Goal: Task Accomplishment & Management: Complete application form

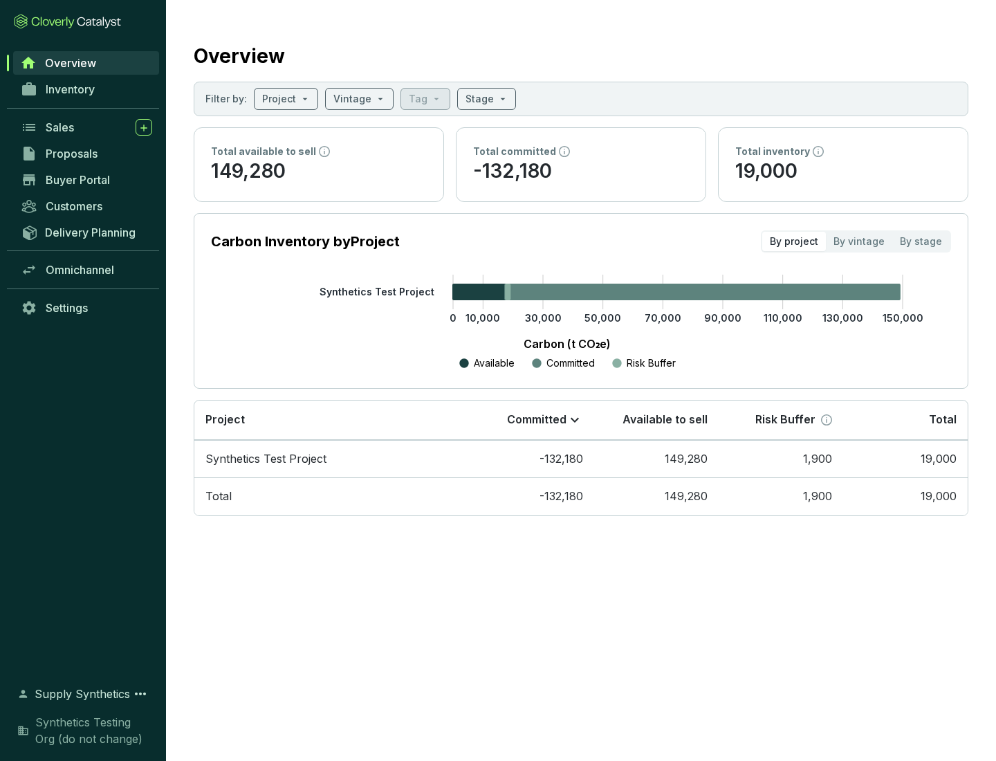
click at [86, 154] on span "Proposals" at bounding box center [72, 154] width 52 height 14
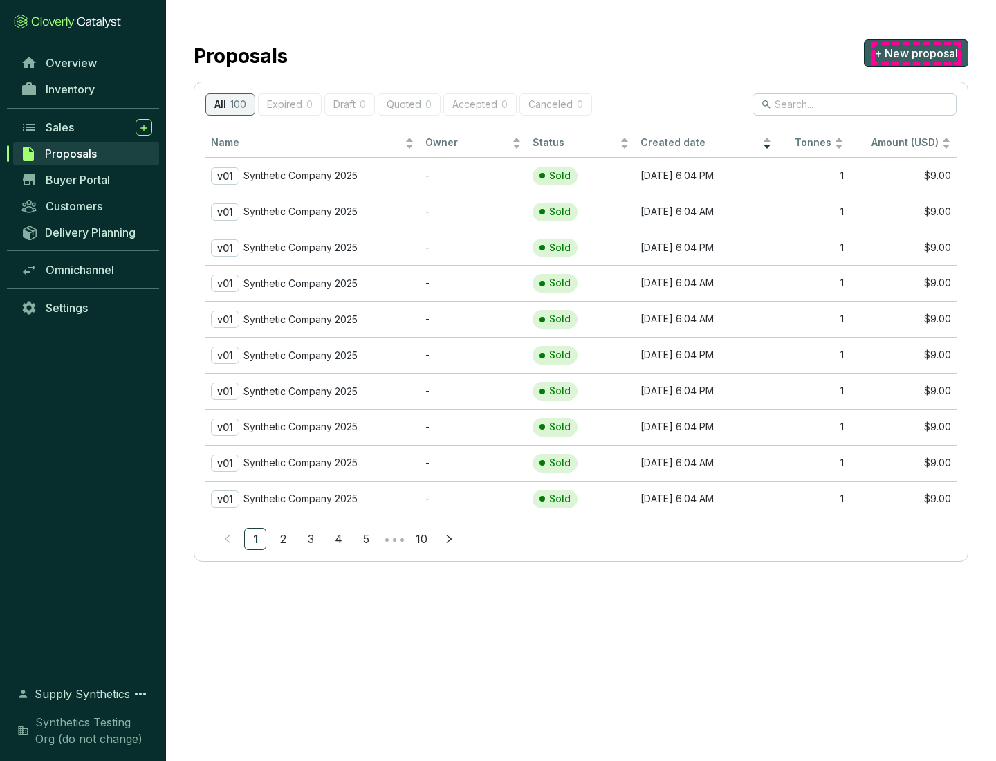
click at [916, 53] on span "+ New proposal" at bounding box center [917, 53] width 84 height 17
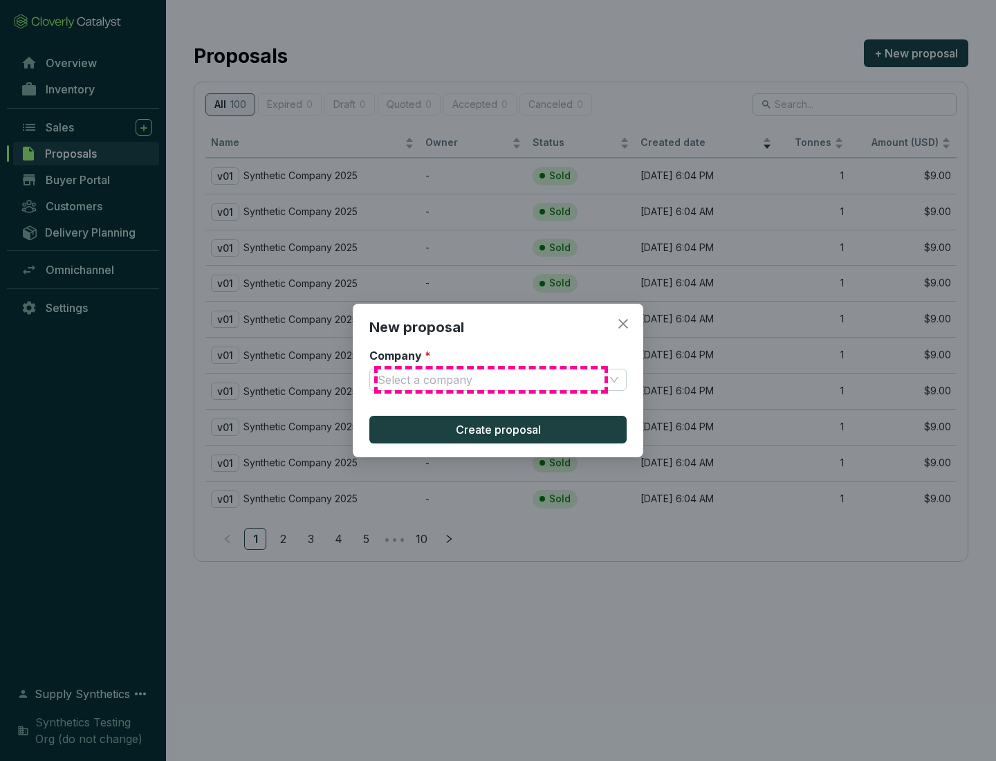
click at [491, 380] on input "Company *" at bounding box center [491, 380] width 227 height 21
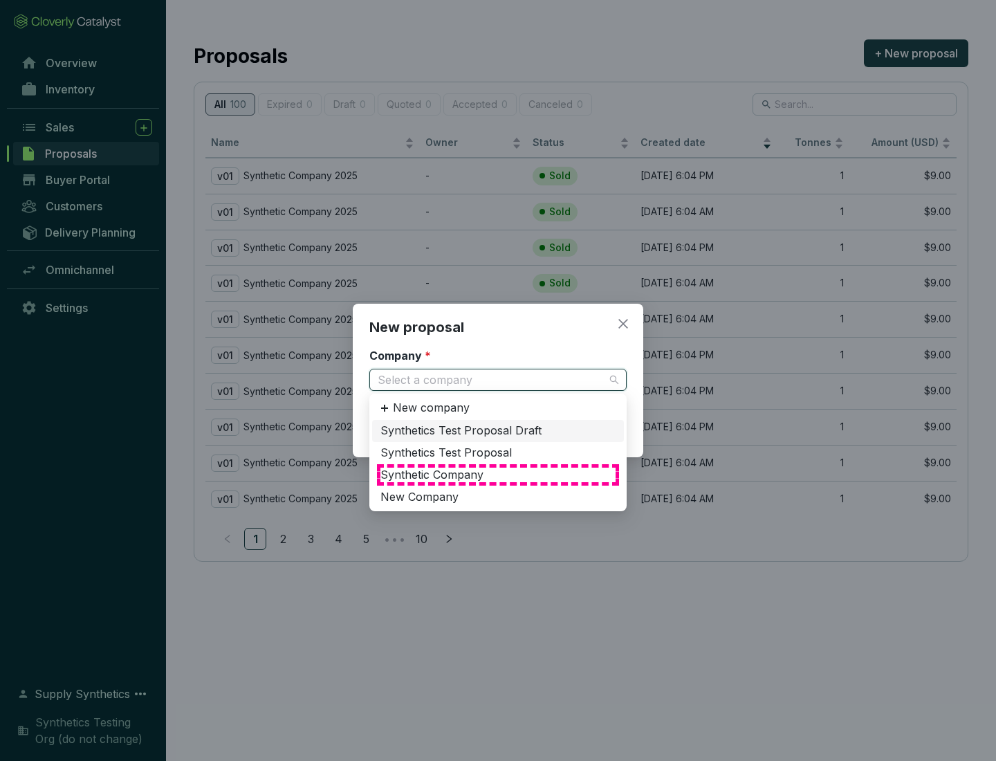
click at [498, 475] on div "Synthetic Company" at bounding box center [498, 475] width 235 height 15
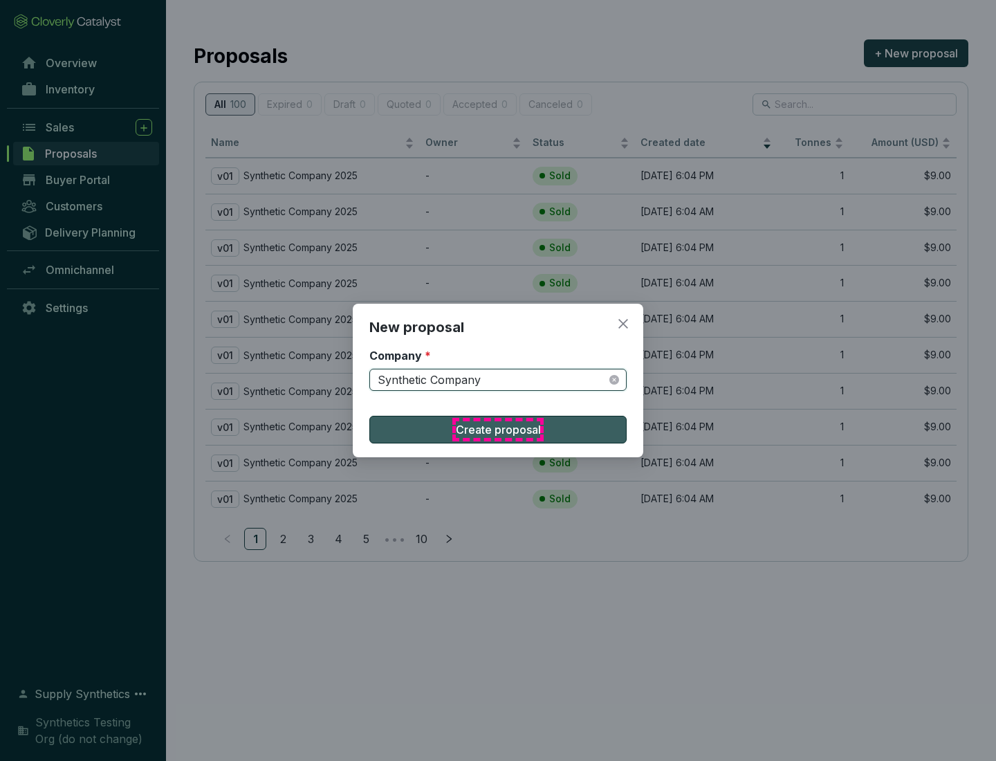
click at [498, 430] on span "Create proposal" at bounding box center [498, 429] width 85 height 17
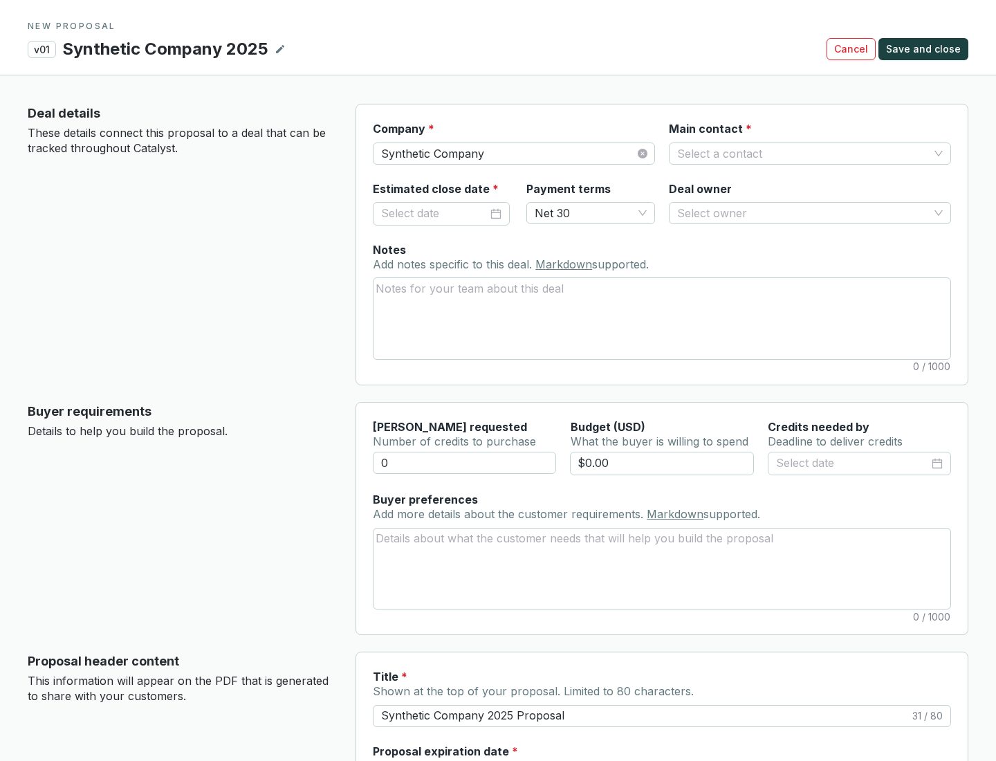
click at [803, 153] on input "Main contact *" at bounding box center [803, 153] width 252 height 21
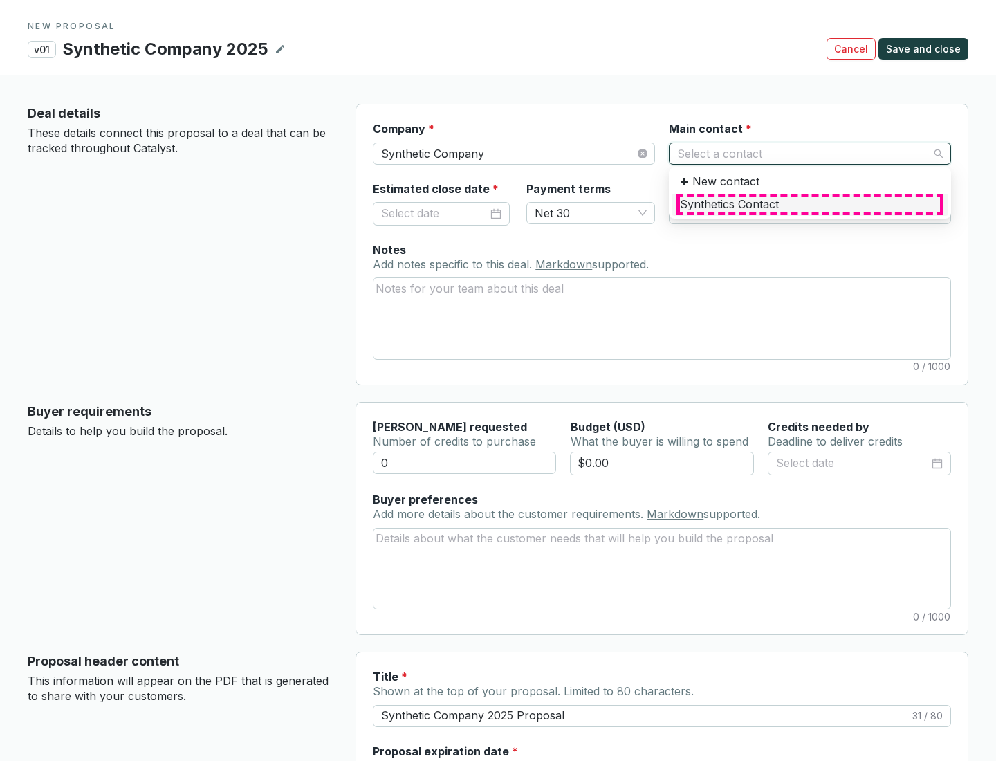
click at [810, 204] on div "Synthetics Contact" at bounding box center [810, 204] width 260 height 15
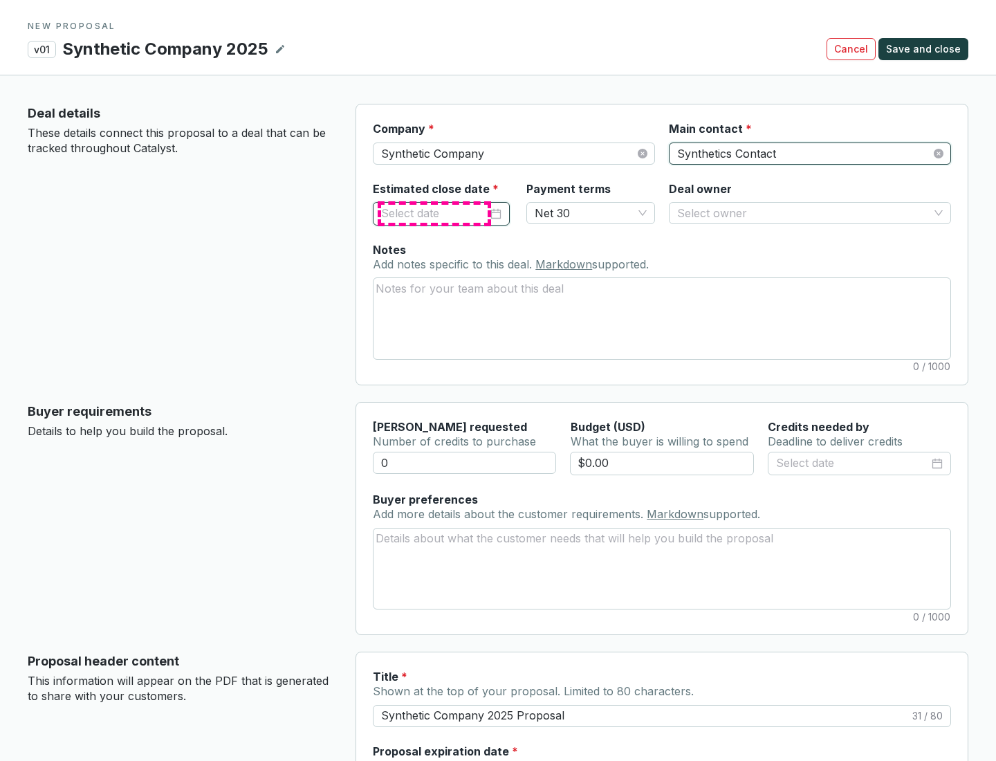
click at [435, 213] on input "Estimated close date *" at bounding box center [434, 214] width 107 height 18
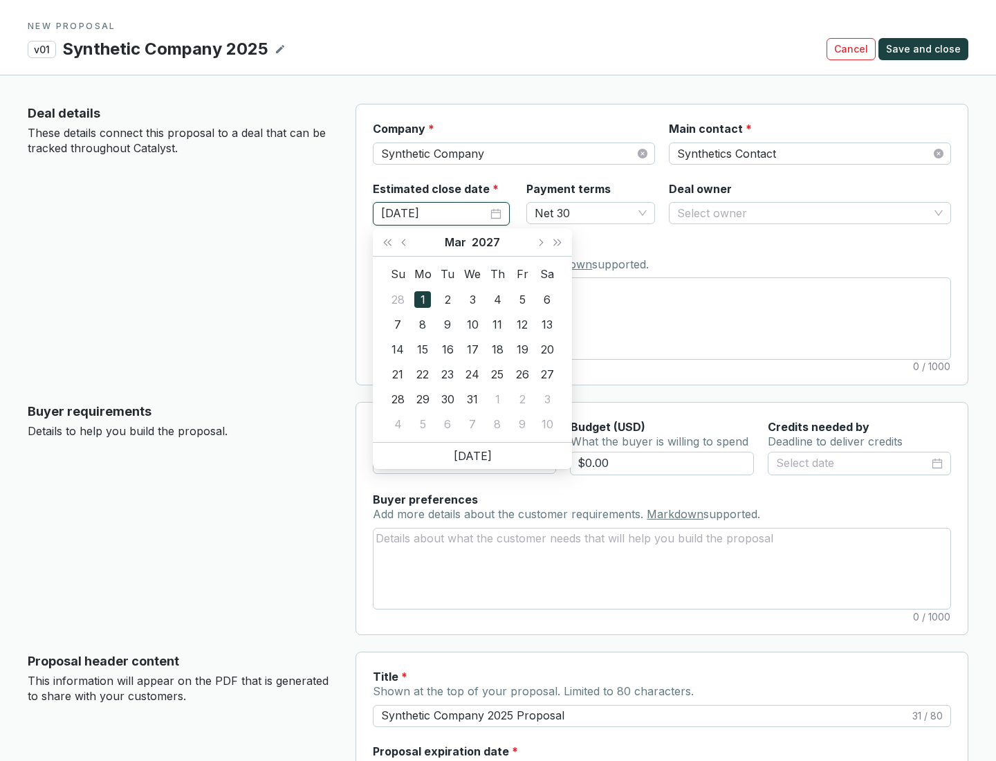
type input "[DATE]"
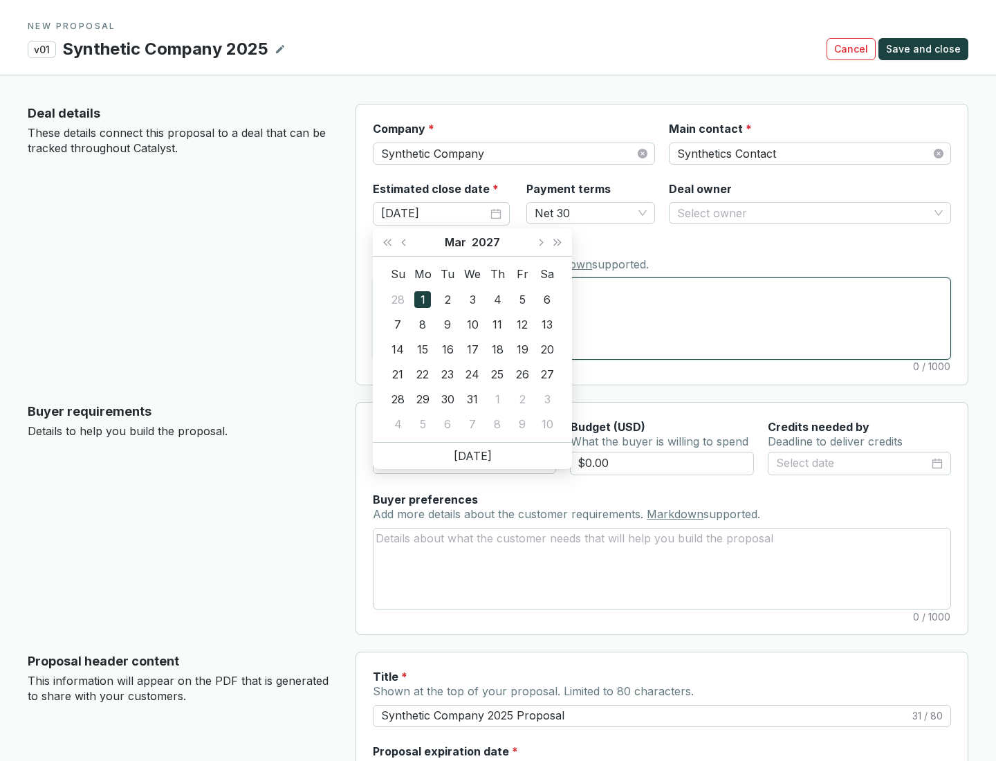
click at [662, 318] on textarea "Notes Add notes specific to this deal. Markdown supported." at bounding box center [662, 318] width 577 height 80
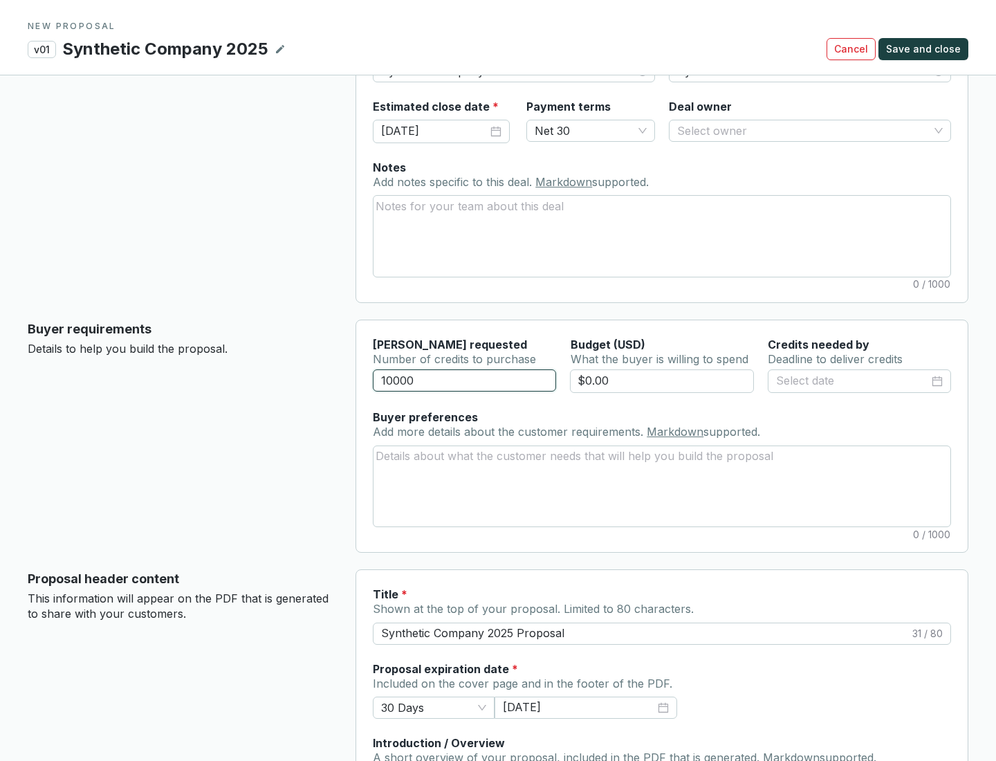
scroll to position [83, 0]
type input "10000"
type input "$0.00"
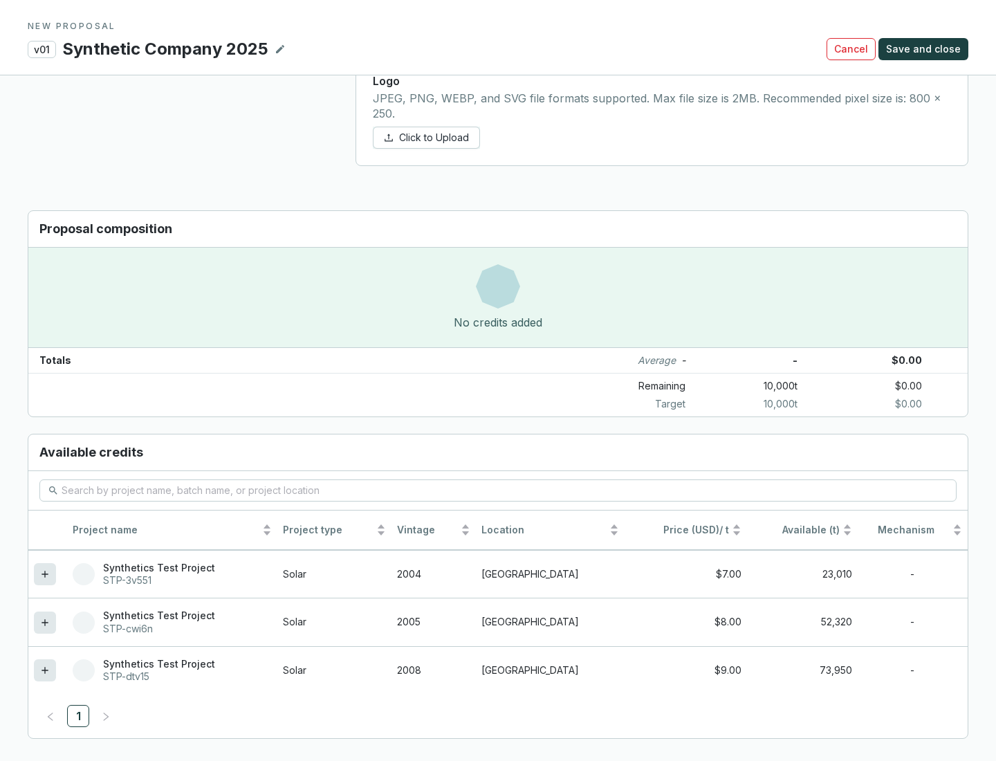
click at [45, 671] on icon at bounding box center [45, 670] width 6 height 6
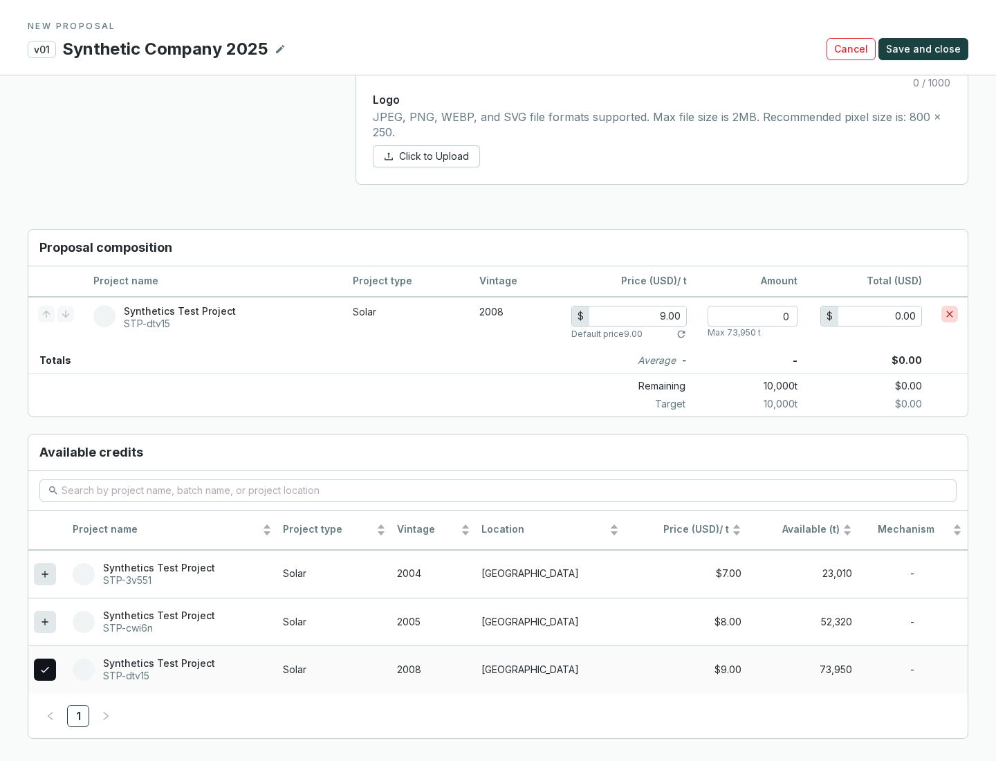
scroll to position [796, 0]
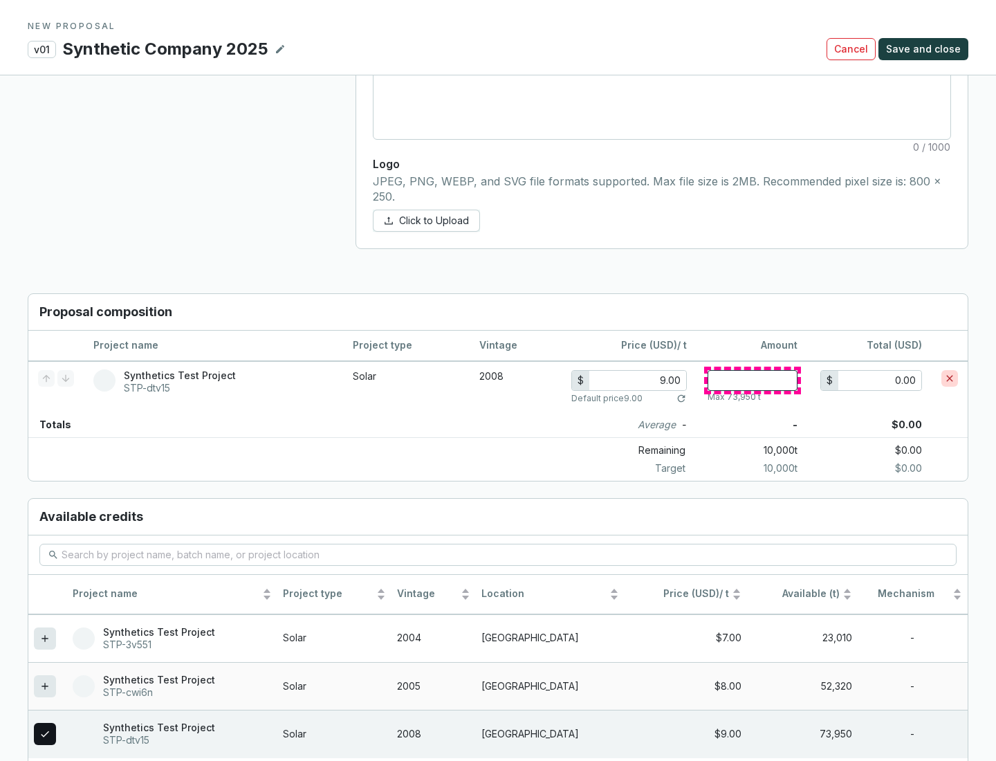
type input "1"
type input "9.00"
type input "1"
click at [926, 49] on span "Save and close" at bounding box center [923, 49] width 75 height 14
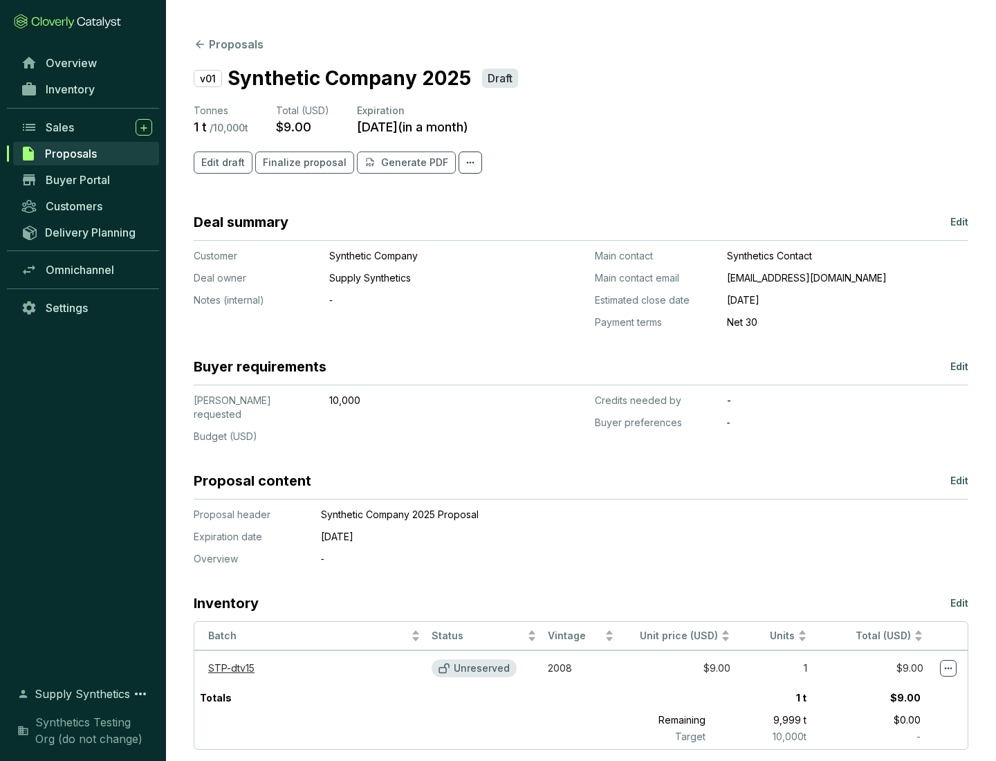
click at [300, 163] on span "Finalize proposal" at bounding box center [305, 163] width 84 height 14
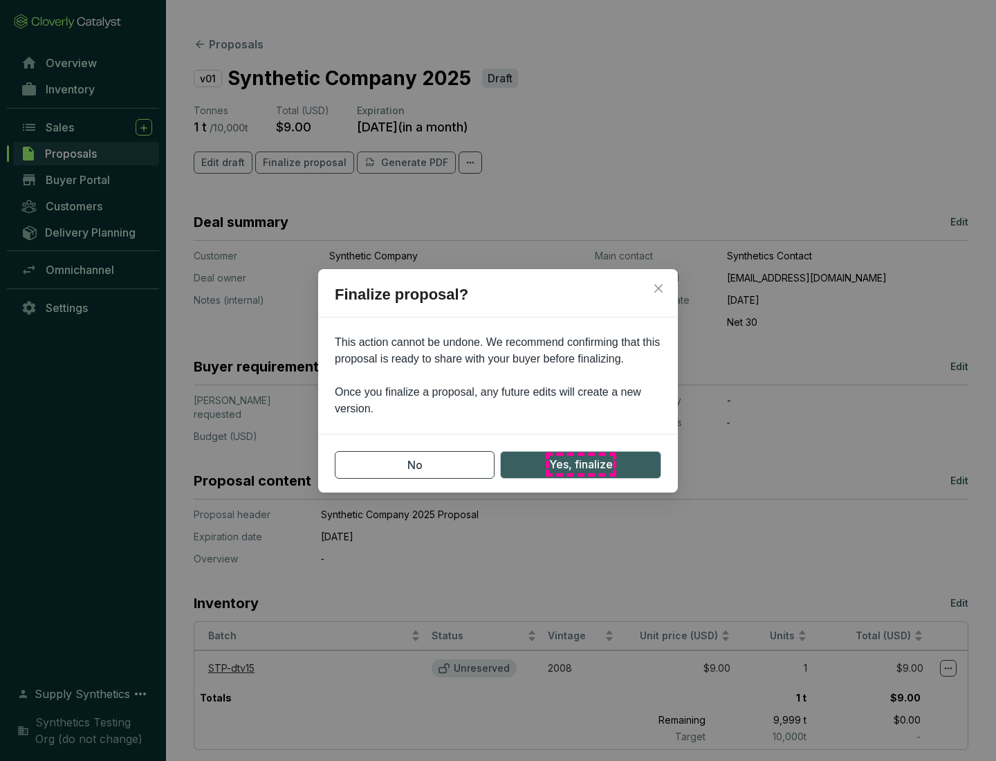
click at [581, 464] on span "Yes, finalize" at bounding box center [581, 464] width 64 height 17
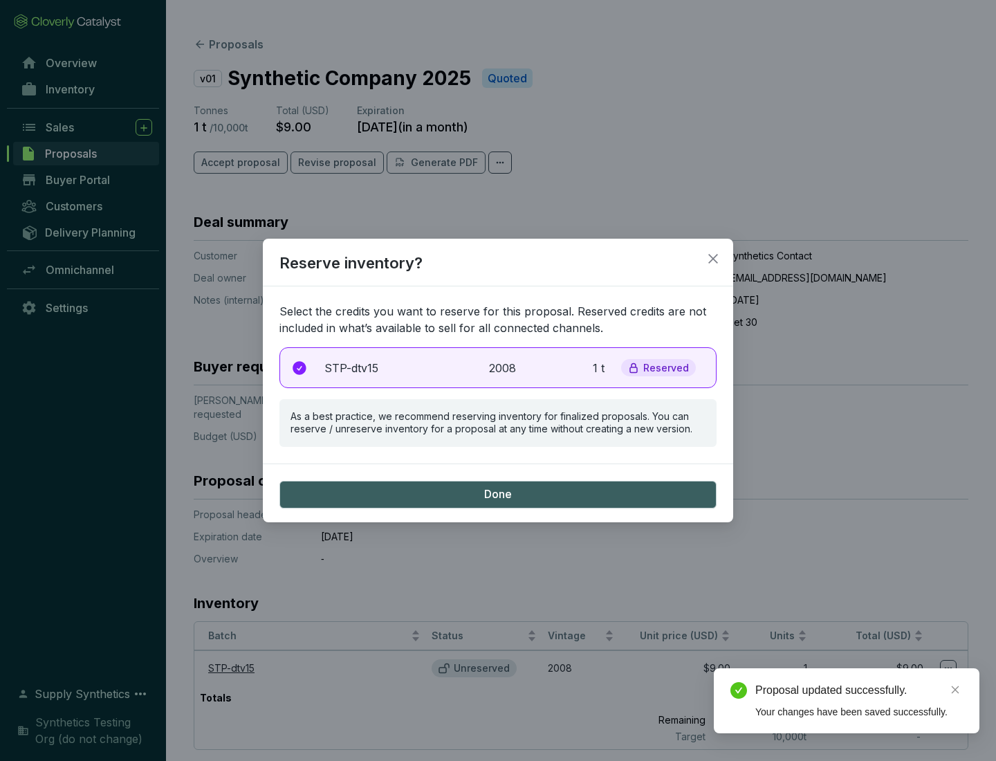
click at [498, 367] on p "2008" at bounding box center [504, 368] width 30 height 17
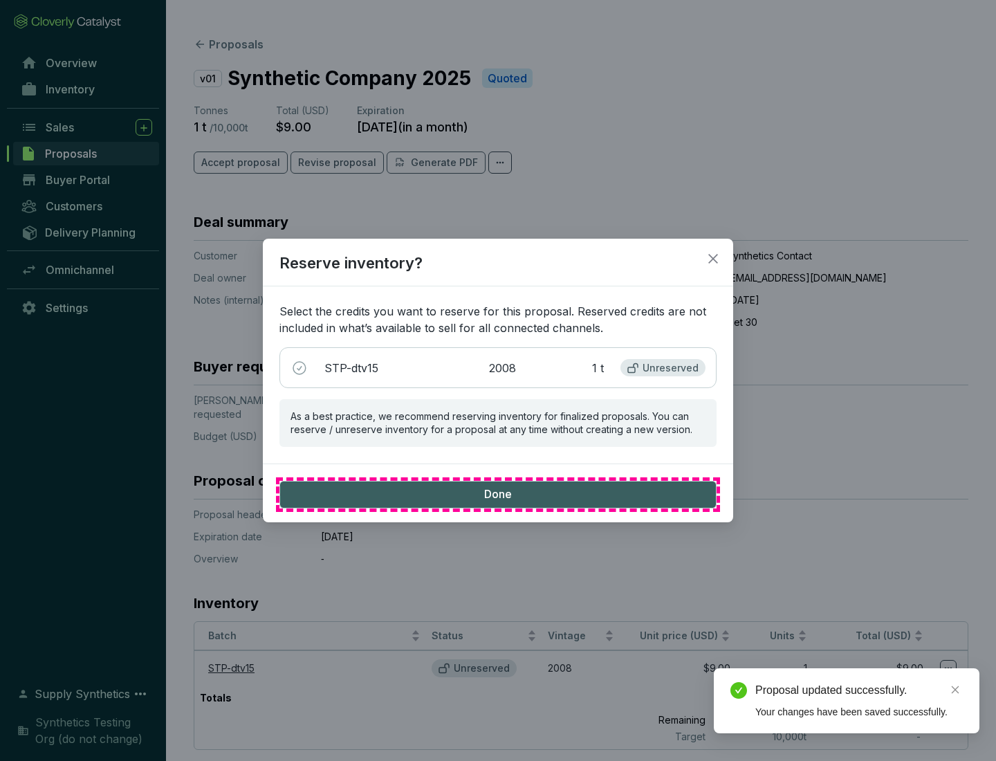
click at [498, 494] on span "Done" at bounding box center [498, 494] width 28 height 15
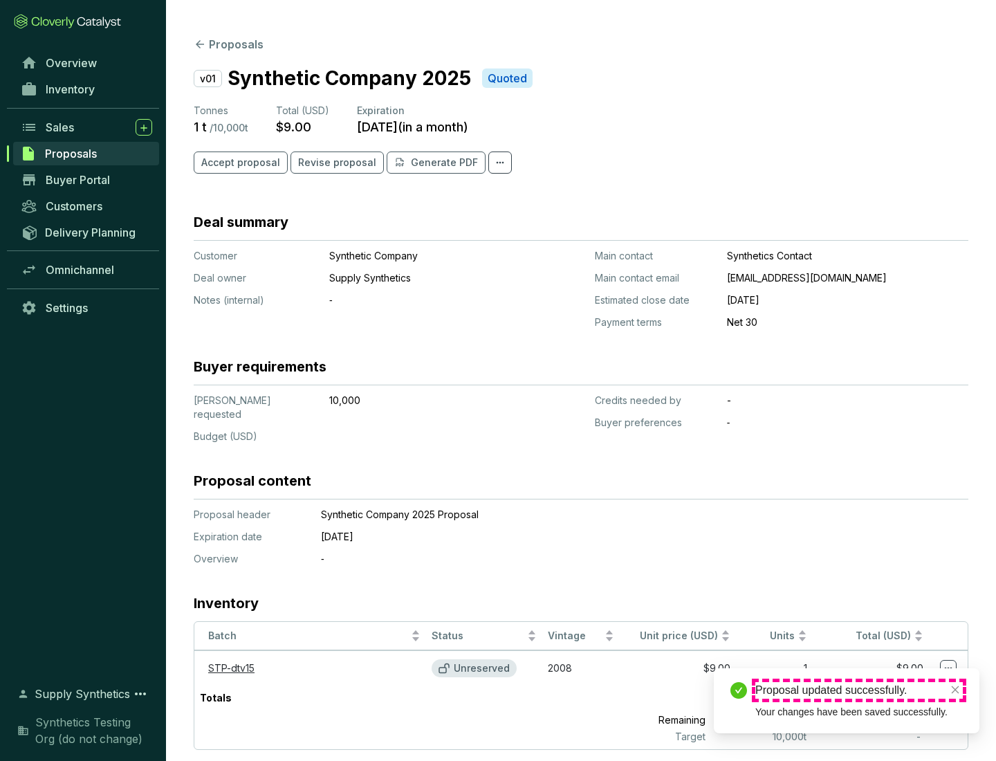
click at [859, 691] on div "Proposal updated successfully." at bounding box center [860, 690] width 208 height 17
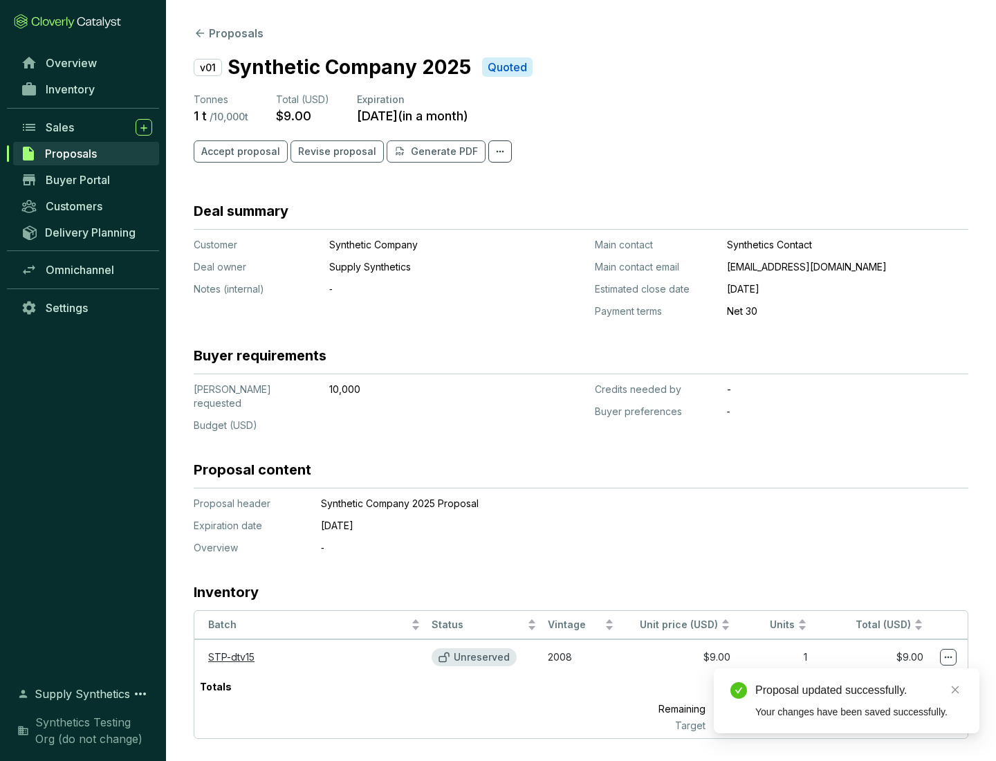
click at [949, 657] on icon at bounding box center [949, 658] width 8 height 2
click at [906, 675] on div "Proposal updated successfully. Your changes have been saved successfully." at bounding box center [847, 700] width 266 height 65
click at [859, 691] on div "Proposal updated successfully." at bounding box center [860, 690] width 208 height 17
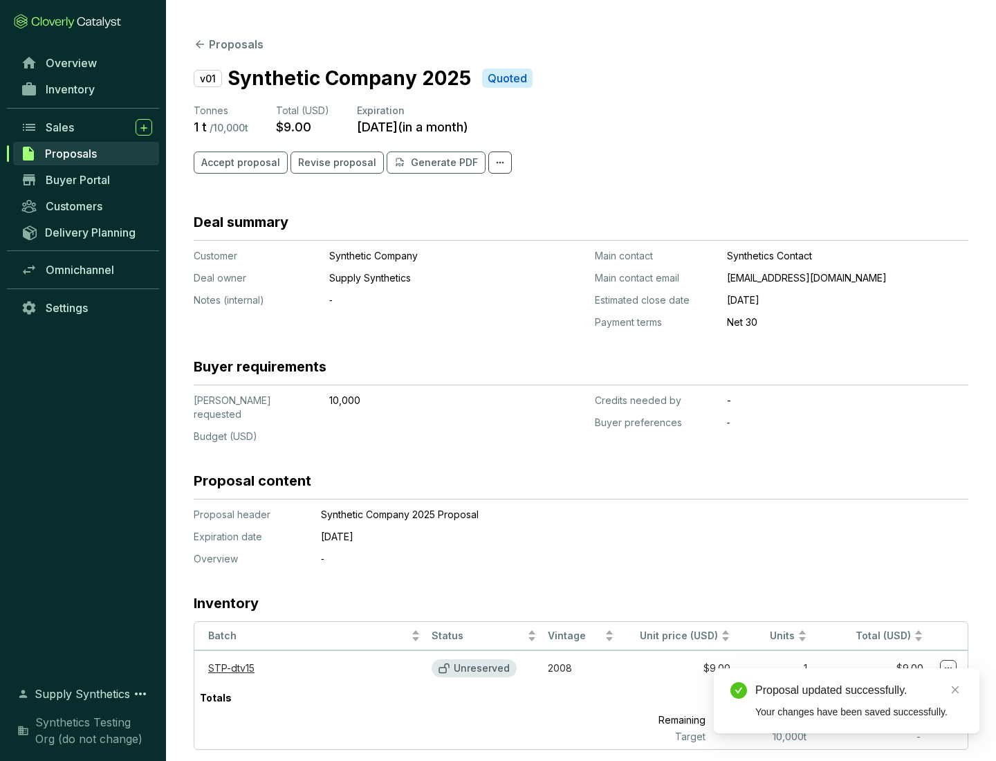
click at [239, 163] on span "Accept proposal" at bounding box center [240, 163] width 79 height 14
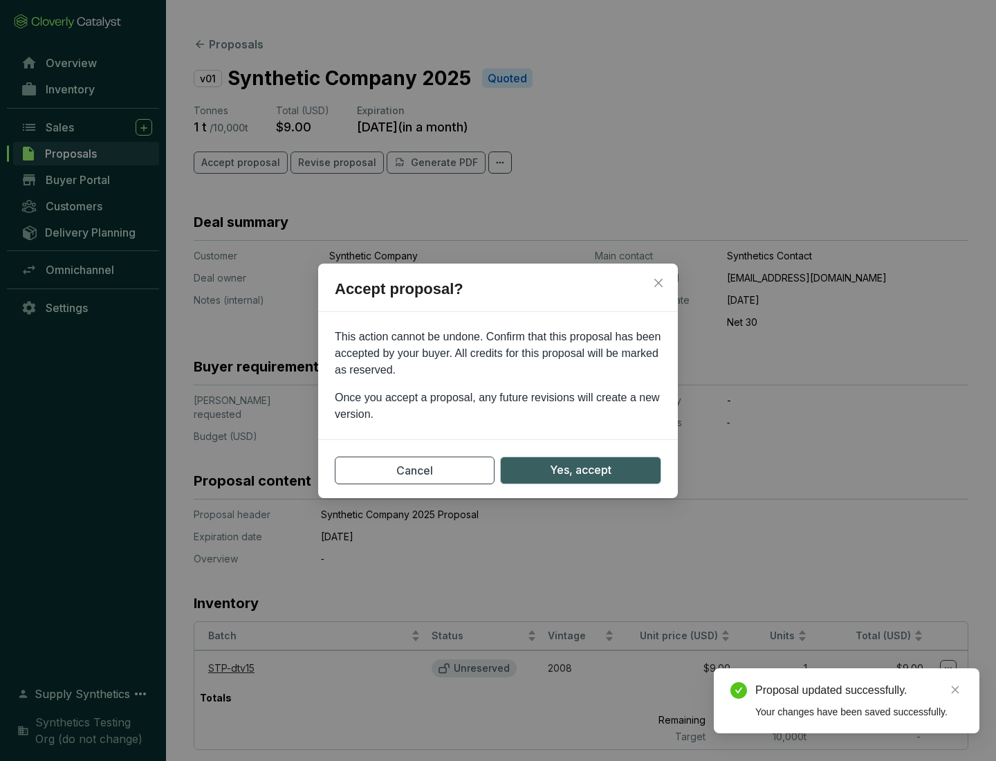
click at [581, 470] on span "Yes, accept" at bounding box center [581, 470] width 62 height 17
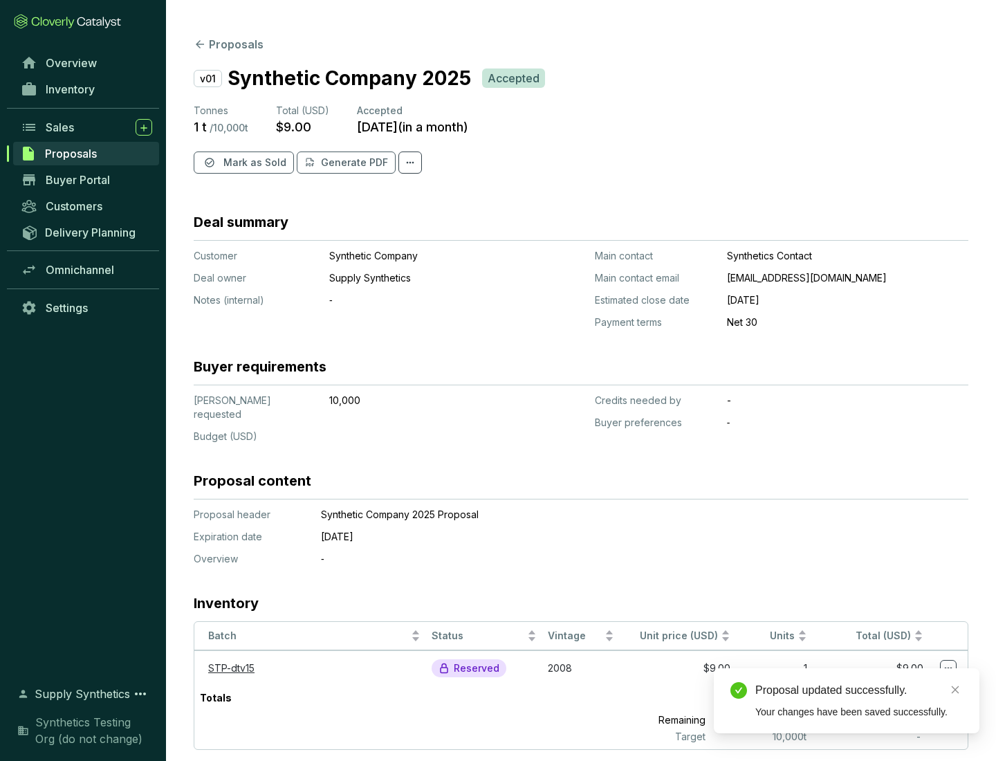
click at [253, 163] on span "Mark as Sold" at bounding box center [255, 163] width 63 height 14
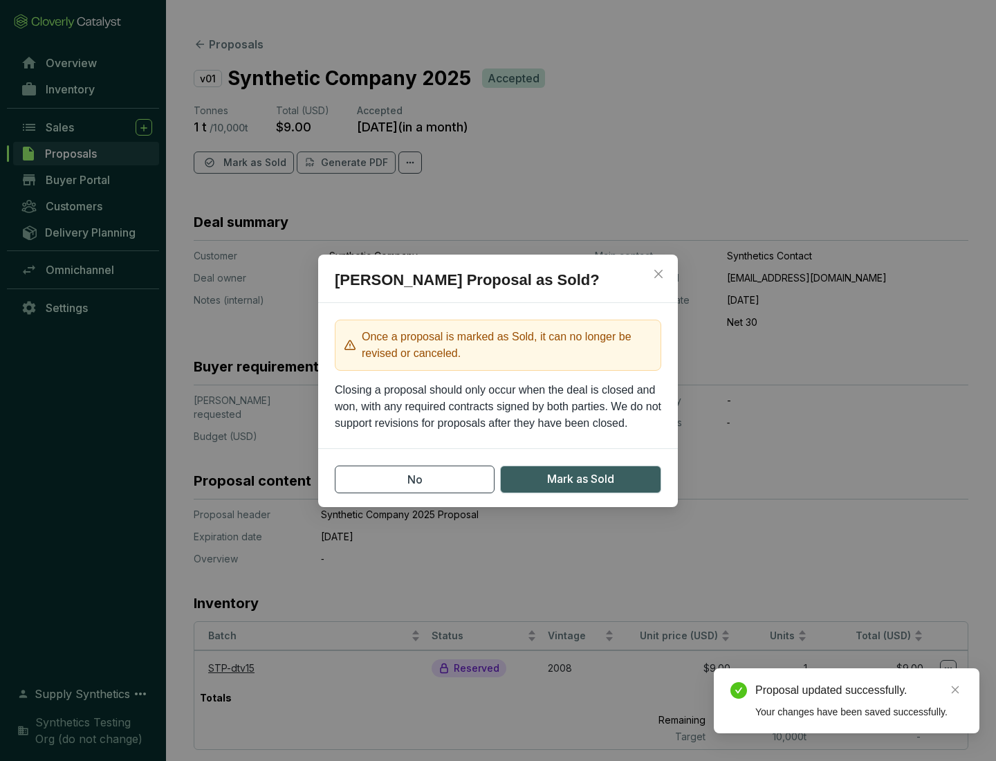
click at [581, 479] on span "Mark as Sold" at bounding box center [580, 479] width 67 height 17
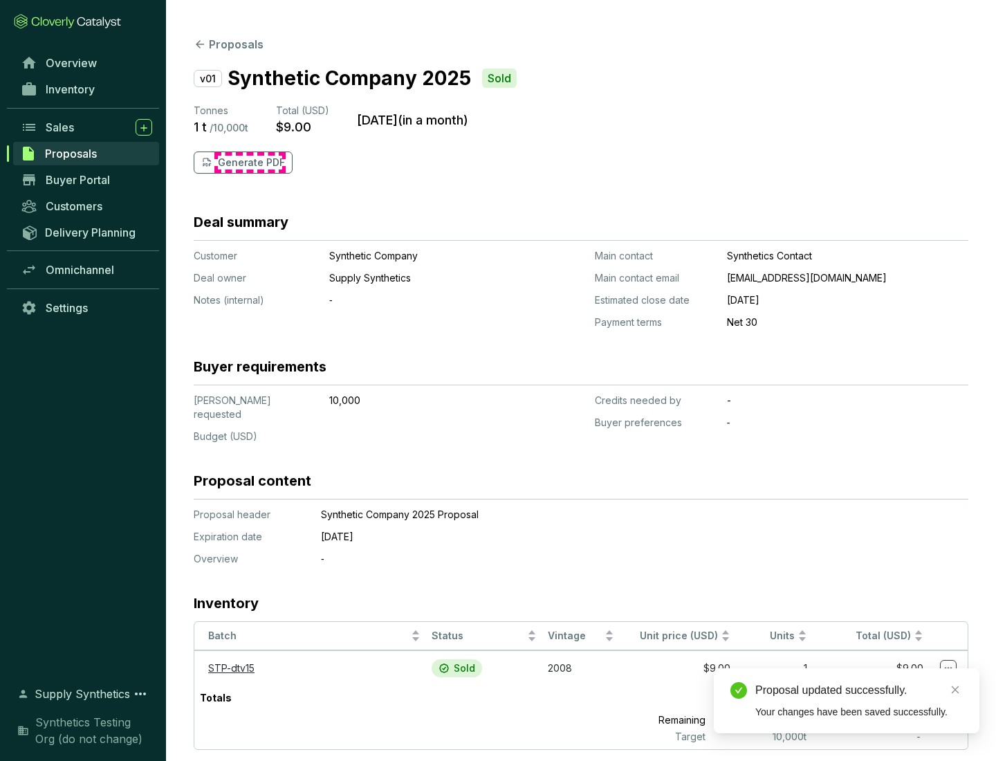
click at [250, 163] on p "Generate PDF" at bounding box center [251, 163] width 67 height 14
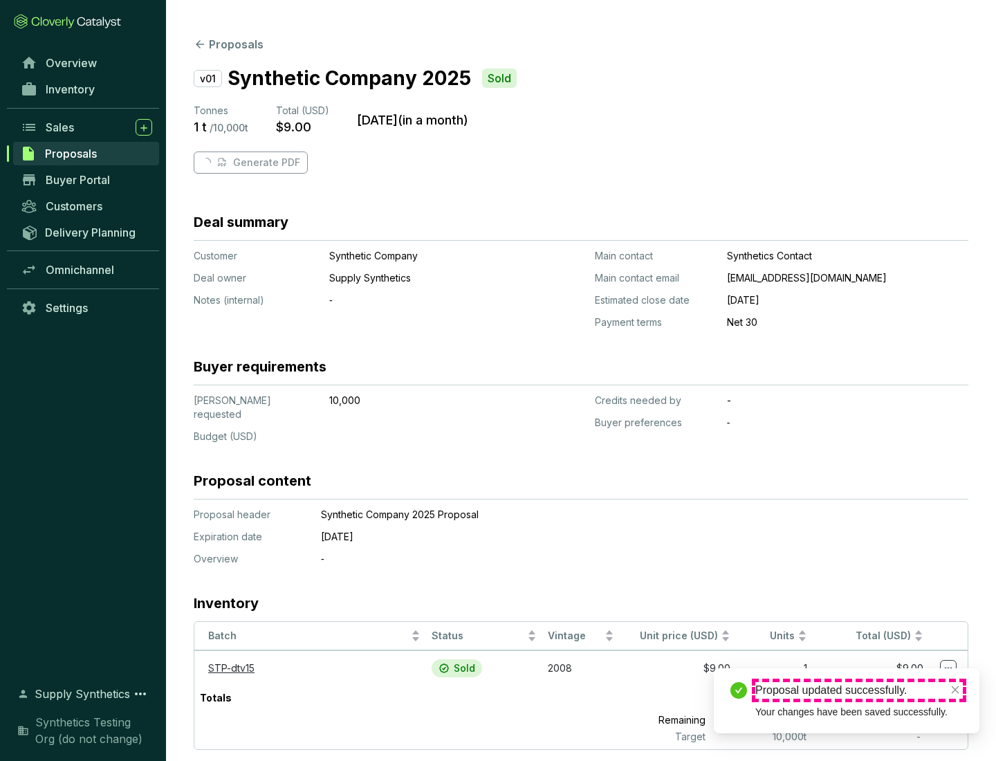
click at [859, 691] on div "Proposal updated successfully." at bounding box center [860, 690] width 208 height 17
